Goal: Information Seeking & Learning: Find specific page/section

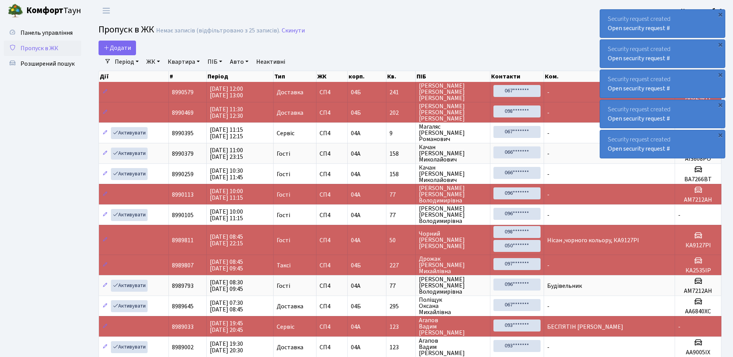
select select "25"
click at [104, 357] on html "Комфорт Таун Консьєрж б. 4. Мій обліковий запис Вийти Панель управління Пропуск…" at bounding box center [366, 225] width 733 height 451
click at [63, 61] on span "Розширений пошук" at bounding box center [47, 64] width 54 height 9
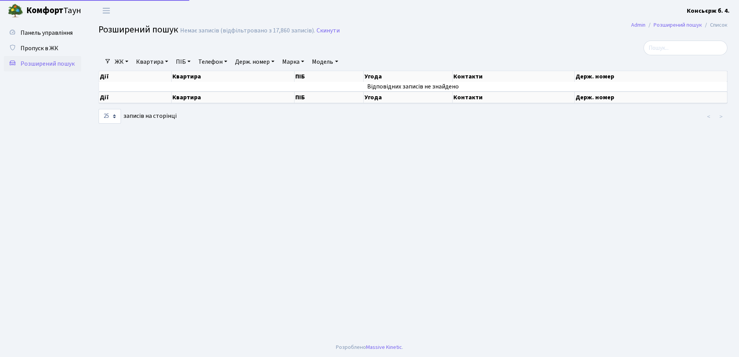
select select "25"
click at [261, 64] on link "Держ. номер" at bounding box center [255, 61] width 46 height 13
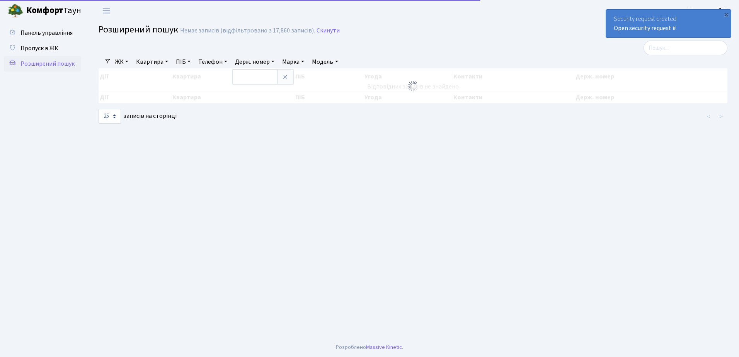
click at [168, 65] on link "Квартира" at bounding box center [152, 61] width 38 height 13
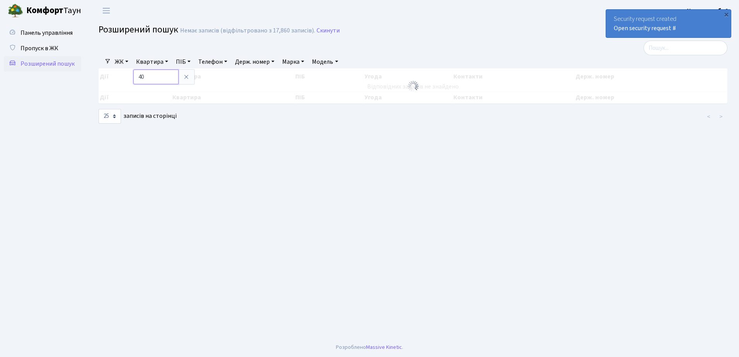
type input "40"
click at [383, 173] on main "Admin Розширений пошук Список Розширений пошук Немає записів (відфільтровано з …" at bounding box center [413, 179] width 652 height 316
